Goal: Find specific page/section

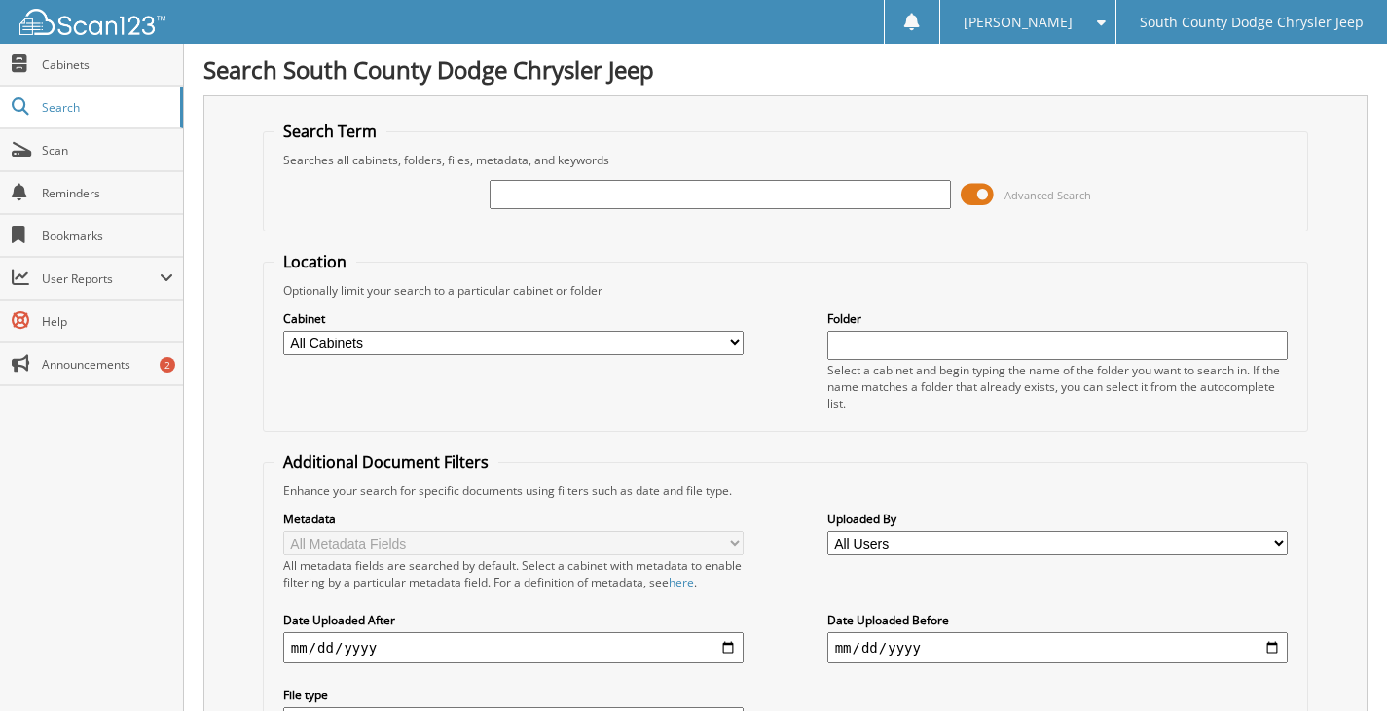
click at [524, 196] on input "text" at bounding box center [719, 194] width 461 height 29
type input "563815"
click at [979, 200] on span at bounding box center [976, 194] width 33 height 29
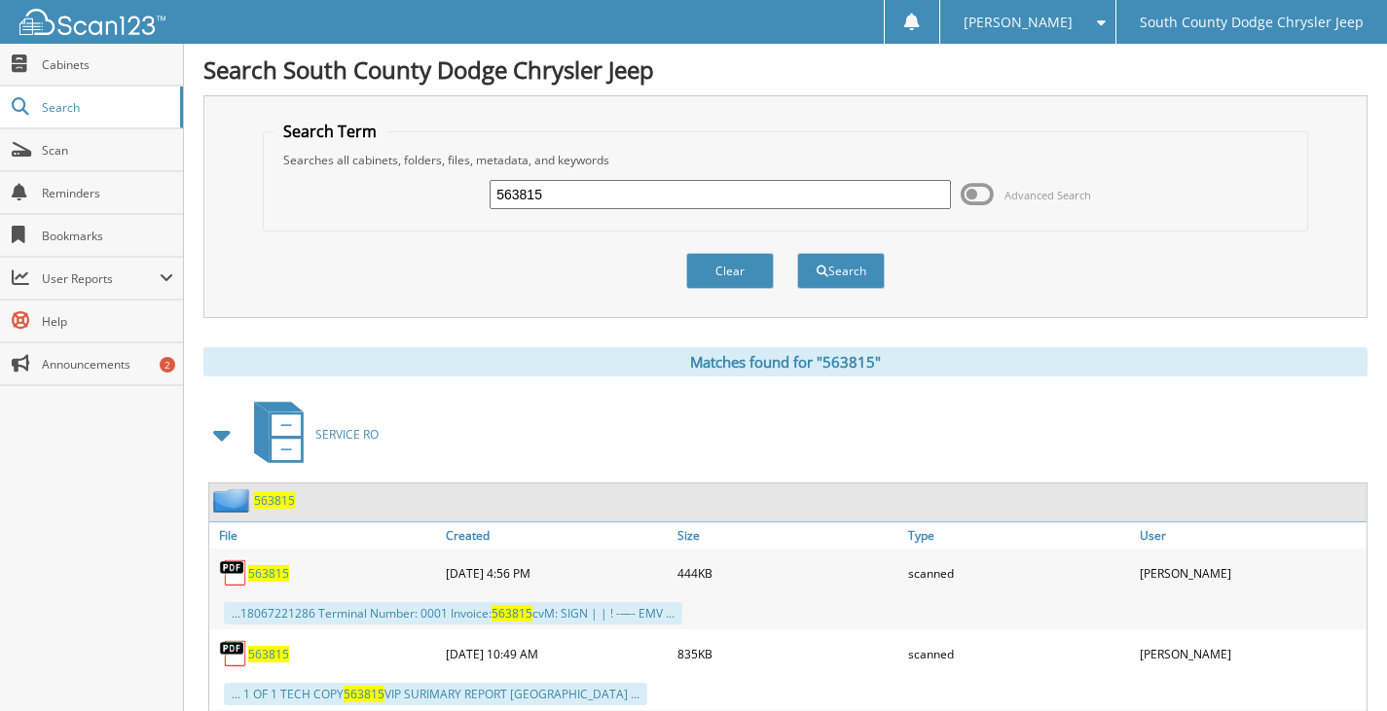
click at [262, 579] on span "563815" at bounding box center [268, 573] width 41 height 17
drag, startPoint x: 571, startPoint y: 193, endPoint x: 406, endPoint y: 205, distance: 165.9
click at [416, 199] on div "563815 Advanced Search" at bounding box center [785, 194] width 1024 height 53
type input "563375"
click at [831, 269] on button "Search" at bounding box center [841, 271] width 88 height 36
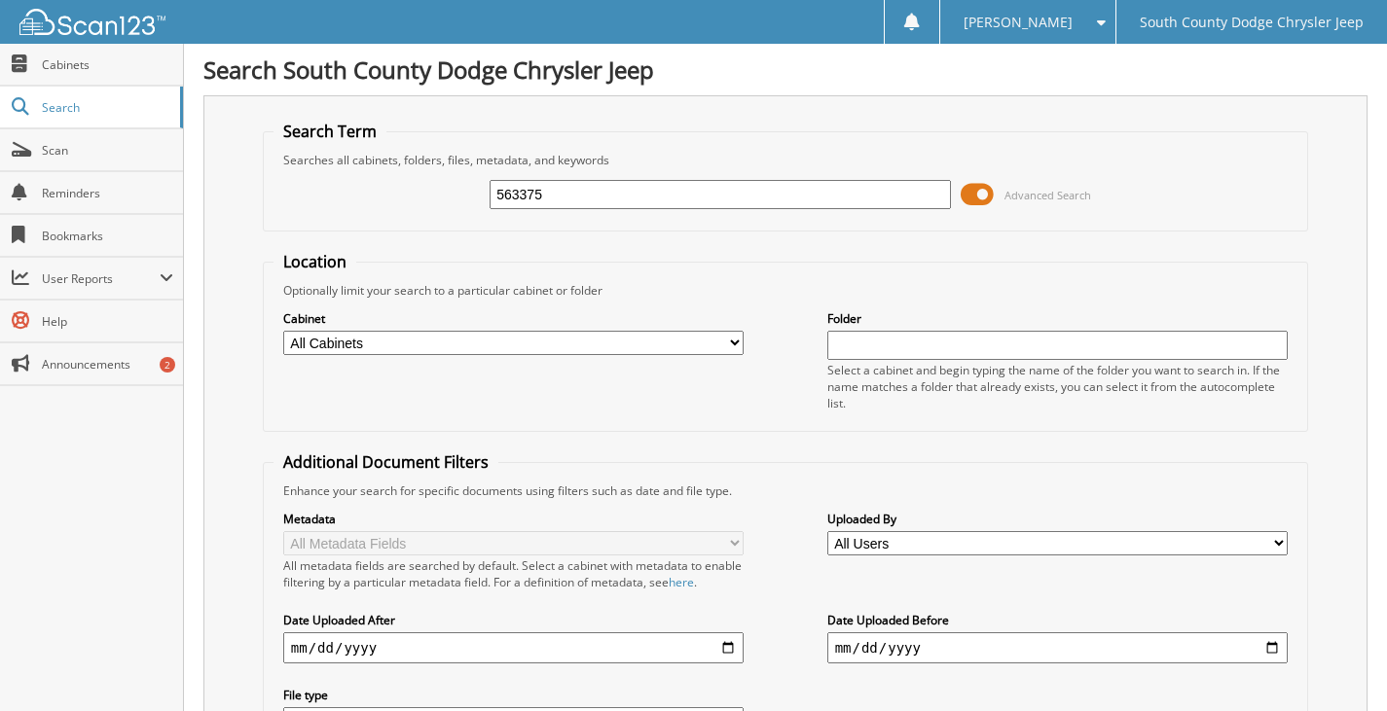
click at [979, 193] on span at bounding box center [976, 194] width 33 height 29
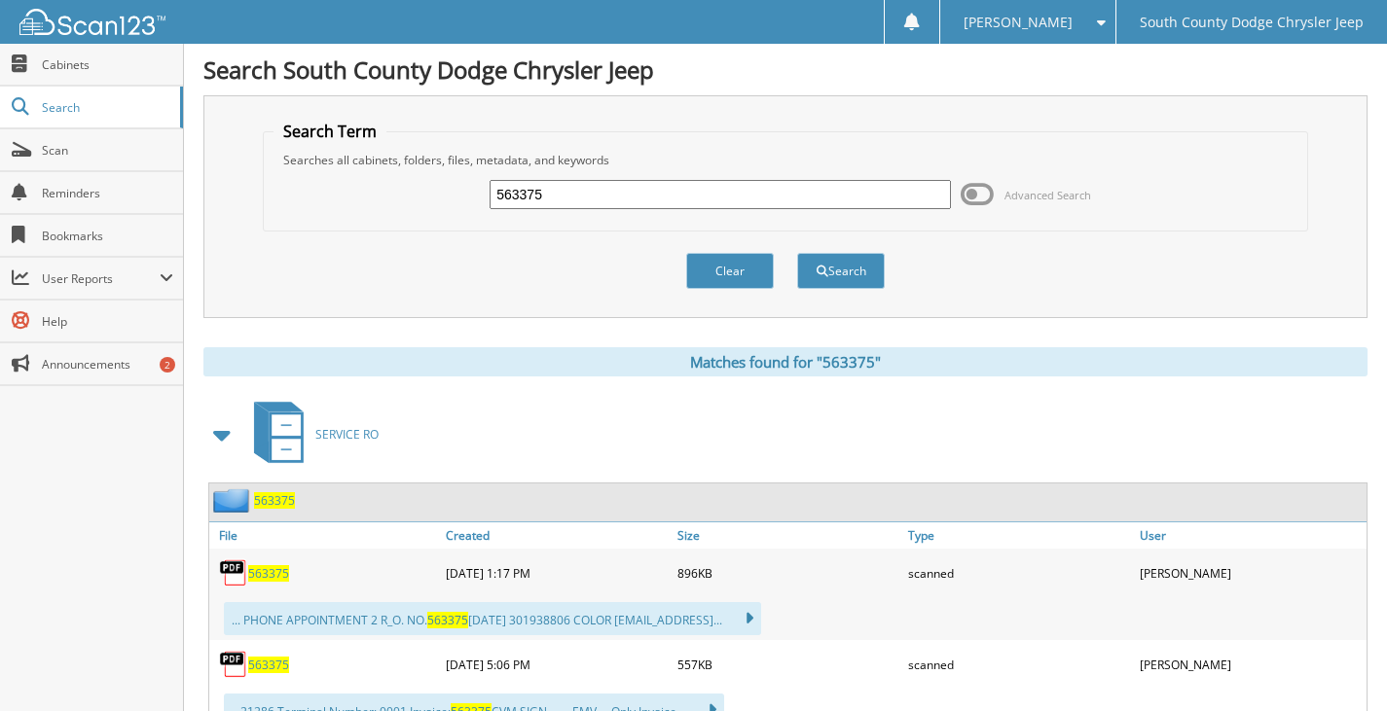
click at [269, 573] on span "563375" at bounding box center [268, 573] width 41 height 17
